Goal: Information Seeking & Learning: Understand process/instructions

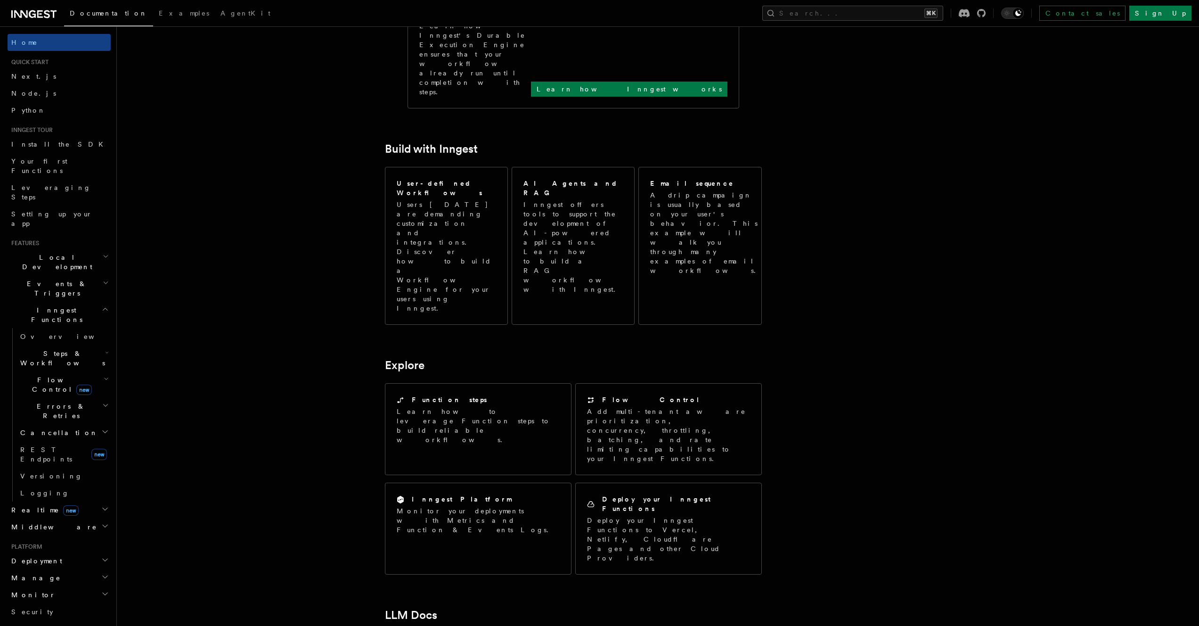
click at [77, 275] on h2 "Events & Triggers" at bounding box center [59, 288] width 103 height 26
click at [75, 334] on link "Sending events" at bounding box center [63, 347] width 94 height 26
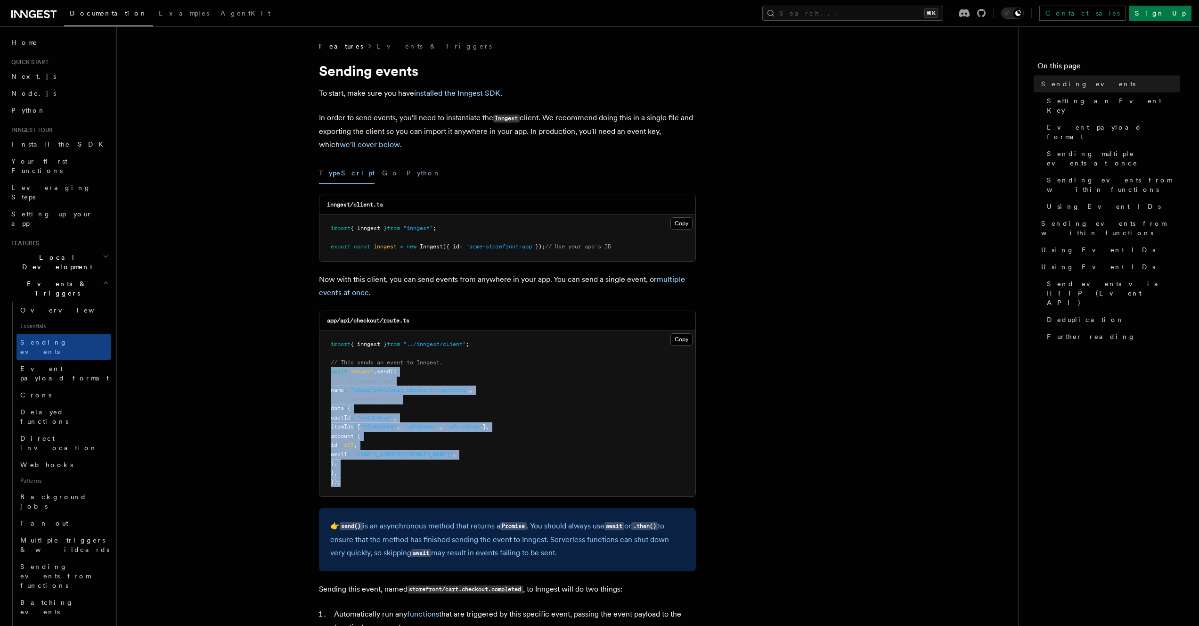
drag, startPoint x: 333, startPoint y: 375, endPoint x: 389, endPoint y: 479, distance: 117.8
click at [389, 479] on pre "import { inngest } from "../inngest/client" ; // This sends an event to Inngest…" at bounding box center [507, 413] width 376 height 166
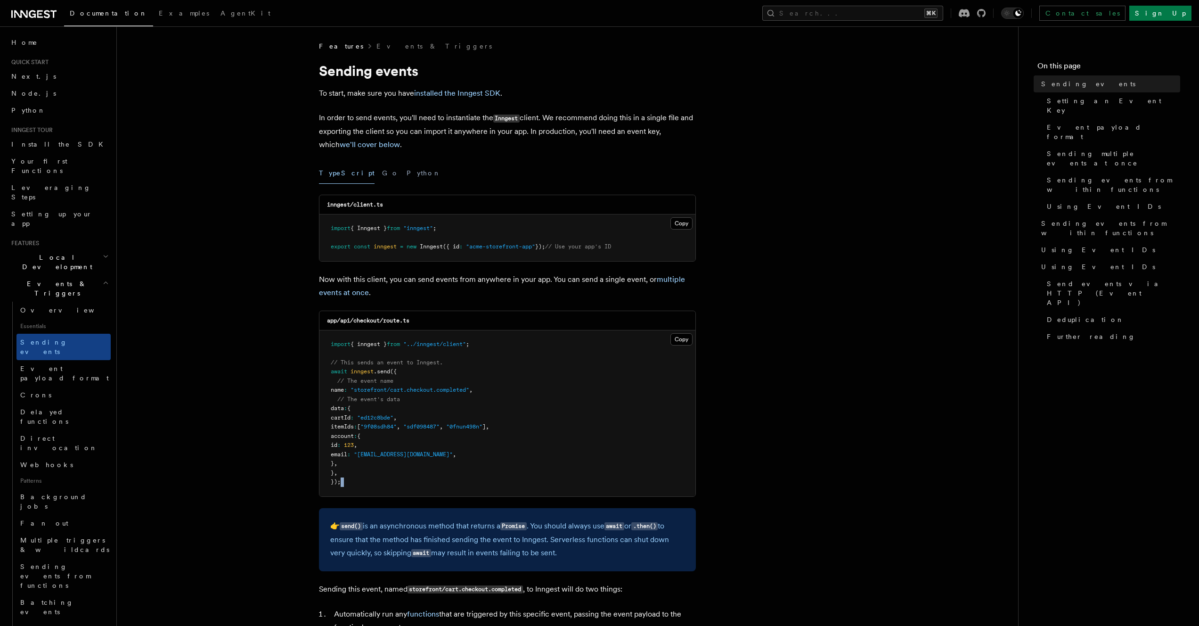
click at [389, 479] on pre "import { inngest } from "../inngest/client" ; // This sends an event to Inngest…" at bounding box center [507, 413] width 376 height 166
drag, startPoint x: 383, startPoint y: 475, endPoint x: 328, endPoint y: 376, distance: 113.9
click at [328, 378] on pre "import { inngest } from "../inngest/client" ; // This sends an event to Inngest…" at bounding box center [507, 413] width 376 height 166
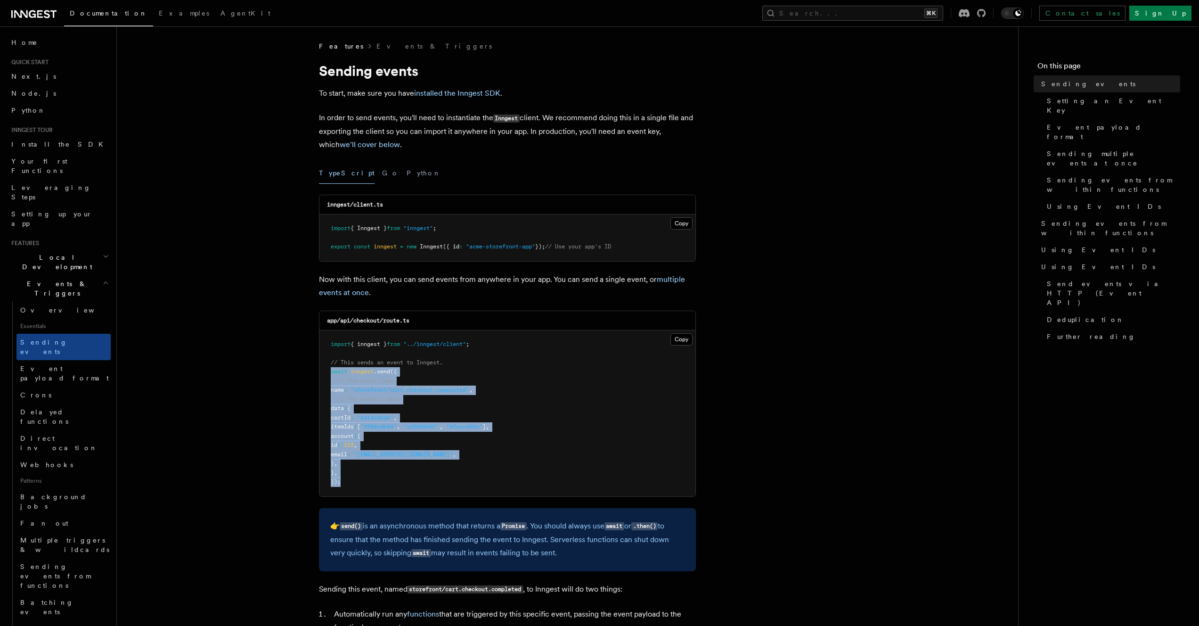
drag, startPoint x: 330, startPoint y: 372, endPoint x: 385, endPoint y: 479, distance: 120.3
click at [385, 479] on pre "import { inngest } from "../inngest/client" ; // This sends an event to Inngest…" at bounding box center [507, 413] width 376 height 166
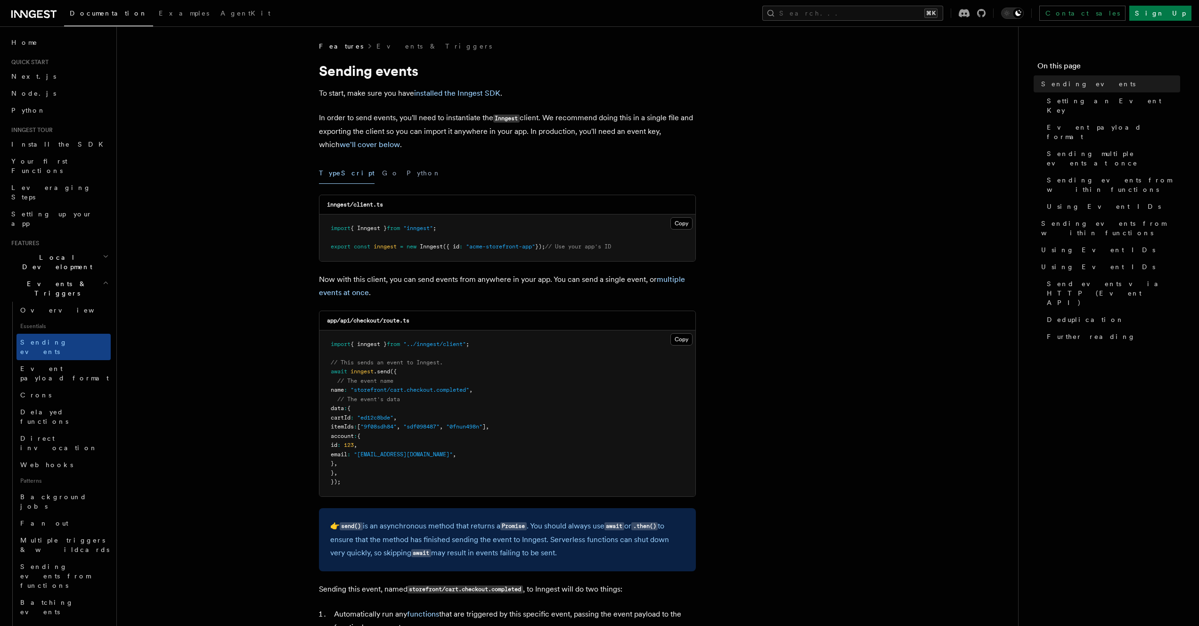
drag, startPoint x: 748, startPoint y: 309, endPoint x: 743, endPoint y: 307, distance: 5.3
